Goal: Information Seeking & Learning: Learn about a topic

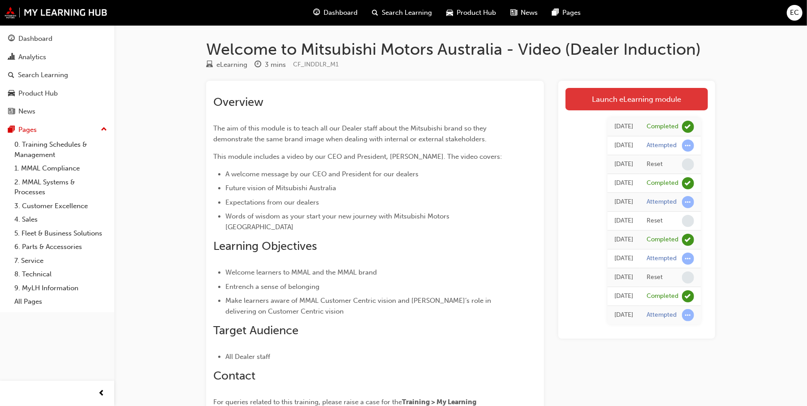
click at [655, 99] on link "Launch eLearning module" at bounding box center [637, 99] width 143 height 22
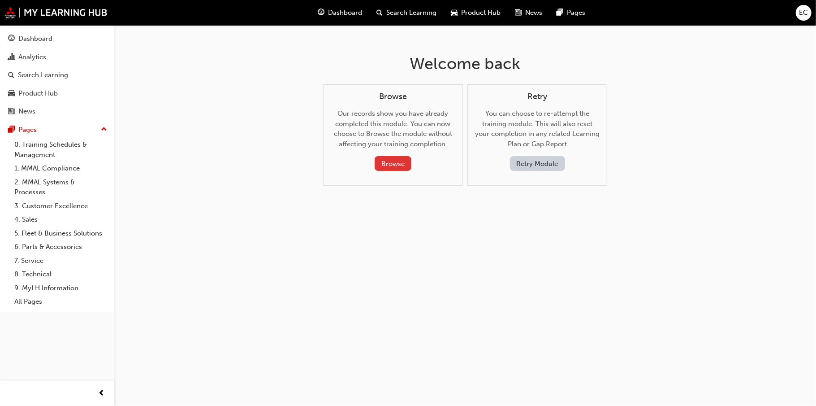
click at [392, 160] on button "Browse" at bounding box center [393, 163] width 37 height 15
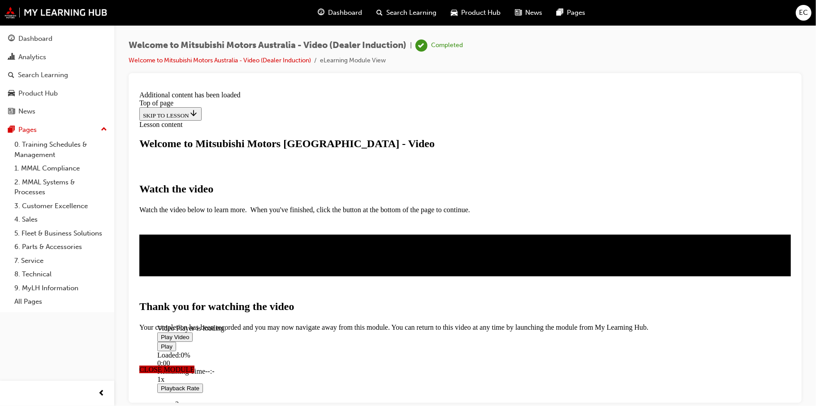
scroll to position [287, 0]
click at [194, 365] on span "CLOSE MODULE" at bounding box center [166, 369] width 55 height 8
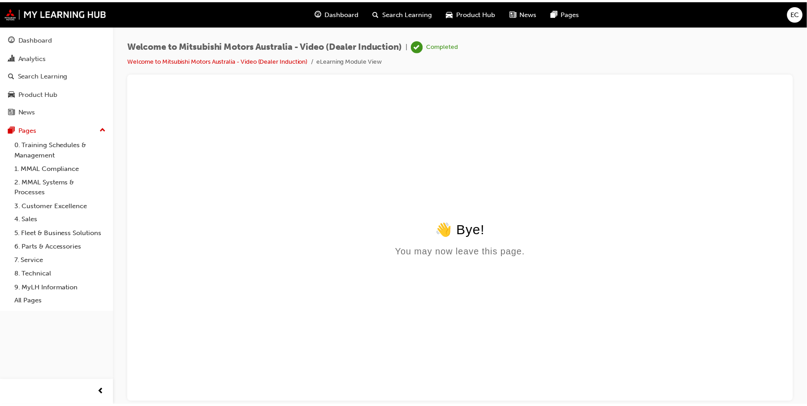
scroll to position [0, 0]
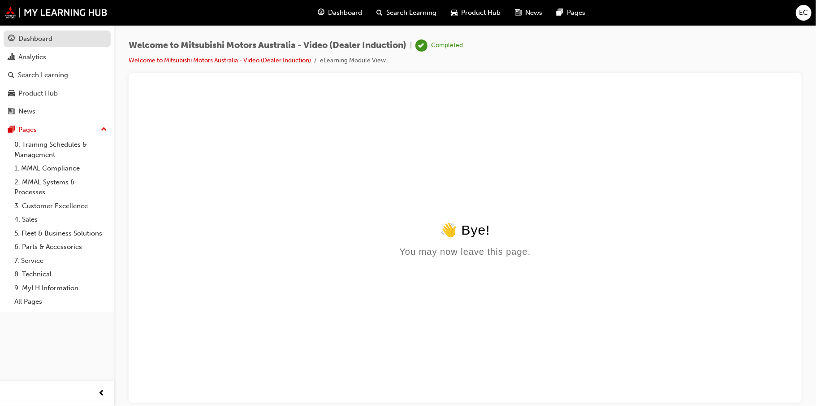
click at [47, 38] on div "Dashboard" at bounding box center [35, 39] width 34 height 10
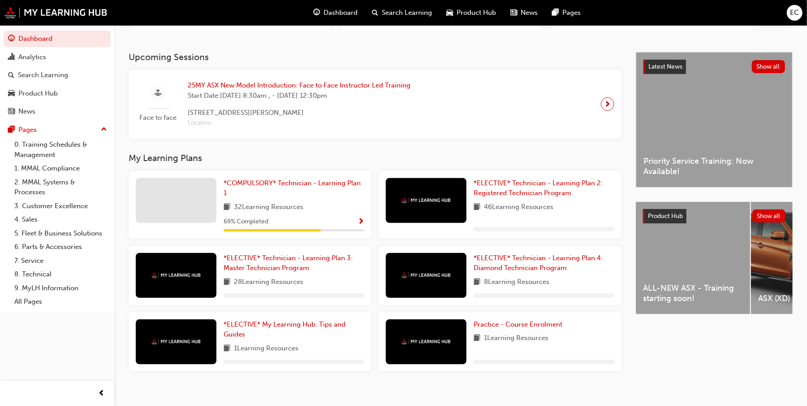
scroll to position [153, 0]
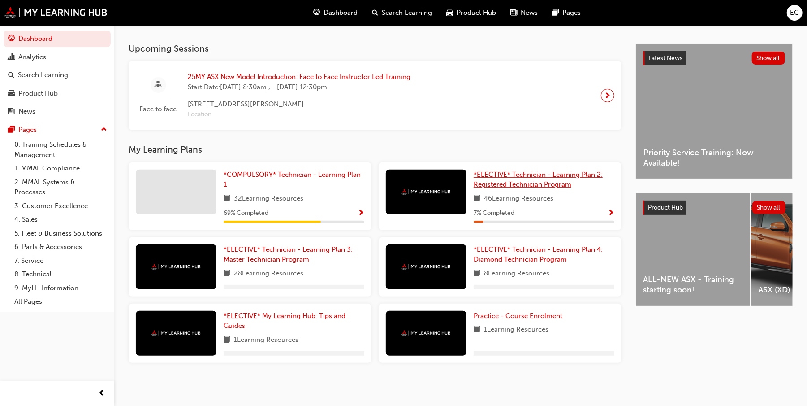
click at [540, 183] on div "My Learning Plans *COMPULSORY* Technician - Learning Plan 1 32 Learning Resourc…" at bounding box center [382, 256] width 507 height 225
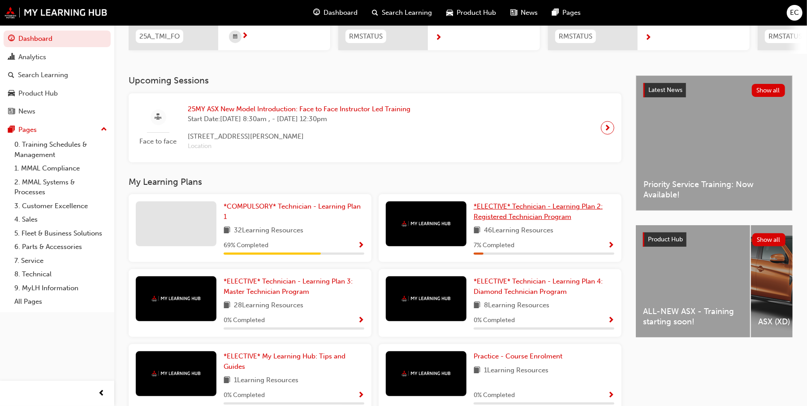
click at [522, 210] on span "*ELECTIVE* Technician - Learning Plan 2: Registered Technician Program" at bounding box center [538, 211] width 129 height 18
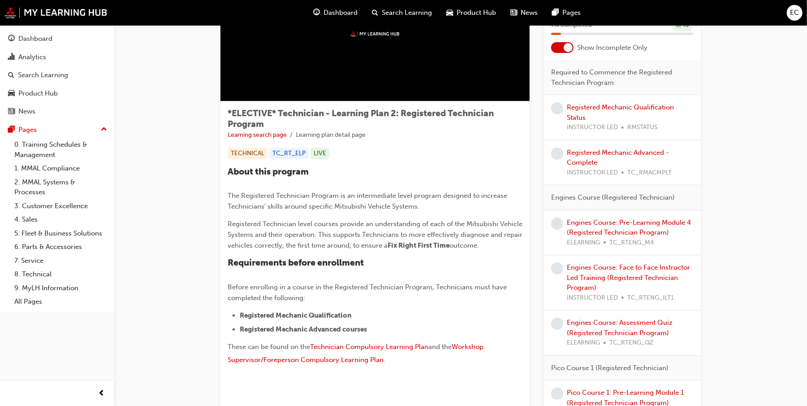
scroll to position [119, 0]
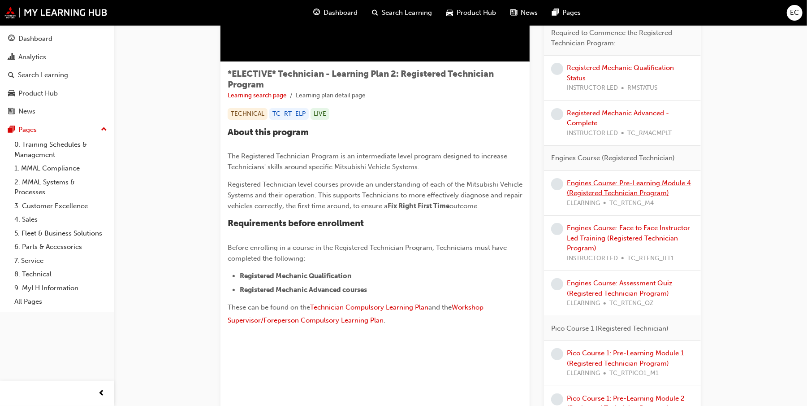
click at [608, 187] on link "Engines Course: Pre-Learning Module 4 (Registered Technician Program)" at bounding box center [629, 188] width 124 height 18
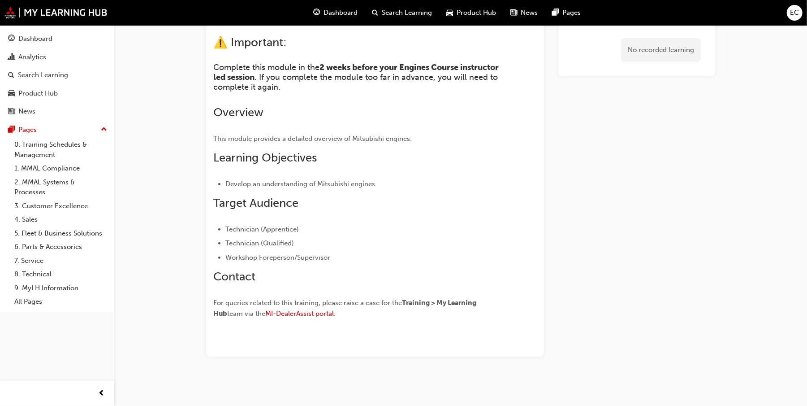
scroll to position [100, 0]
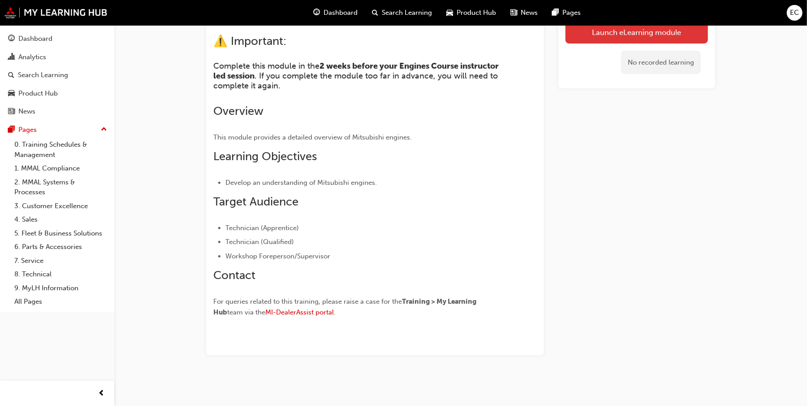
click at [614, 36] on link "Launch eLearning module" at bounding box center [637, 32] width 143 height 22
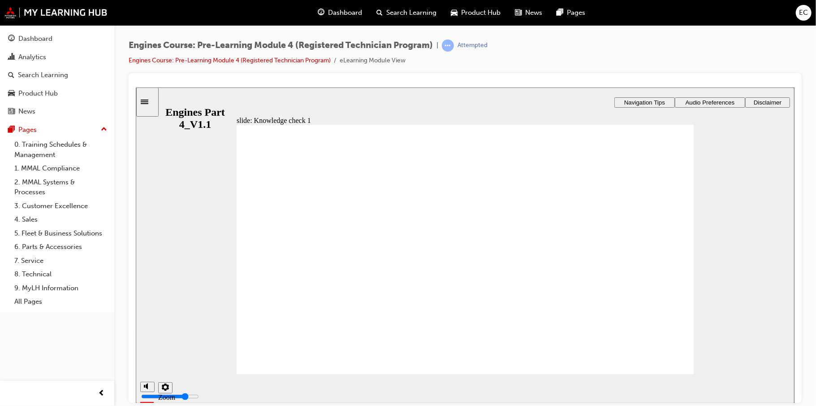
radio input "true"
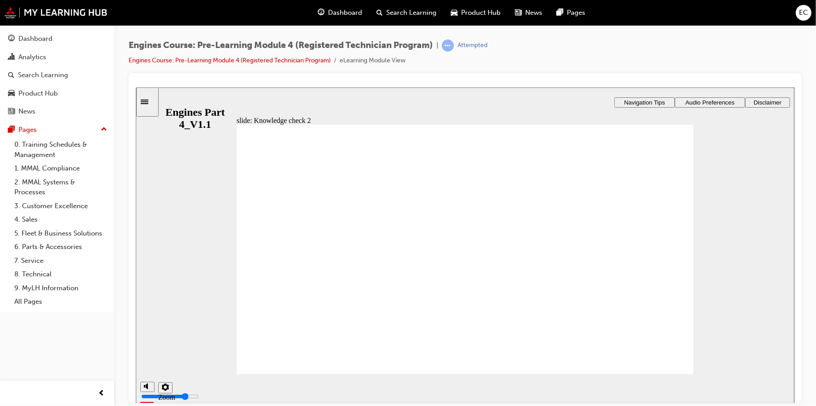
radio input "true"
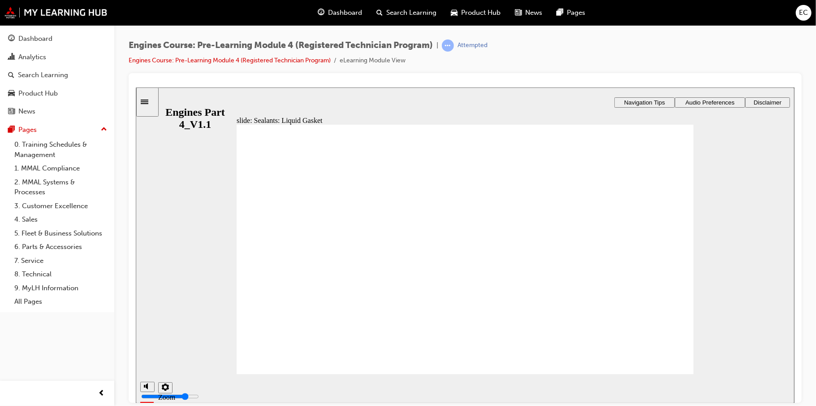
radio input "true"
